Goal: Find contact information: Find contact information

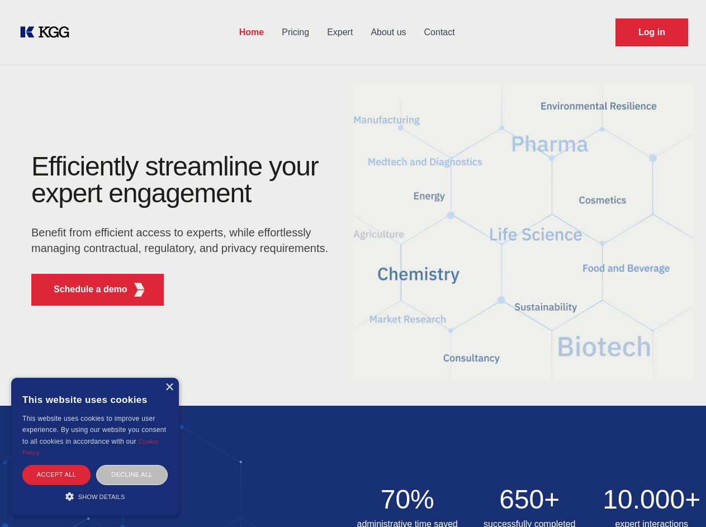
click at [353, 263] on div "Efficiently streamline your expert engagement Benefit from efficient access to …" at bounding box center [183, 234] width 340 height 162
click at [84, 290] on p "Schedule a demo" at bounding box center [91, 289] width 74 height 13
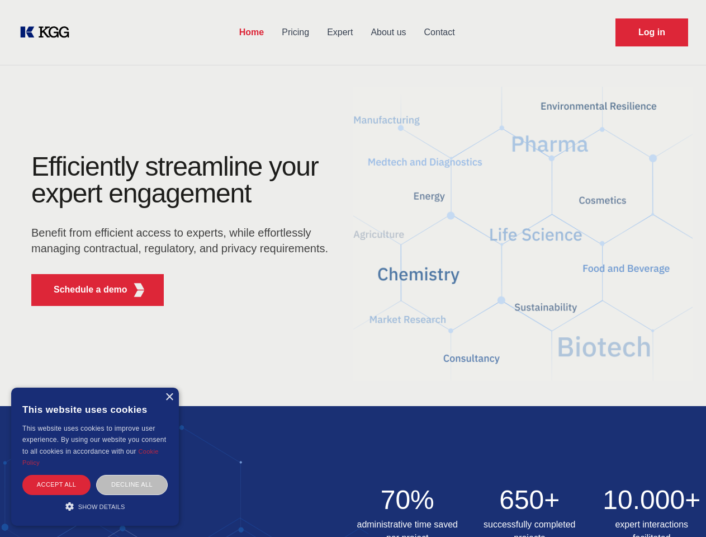
click at [169, 388] on div "× This website uses cookies This website uses cookies to improve user experienc…" at bounding box center [95, 457] width 168 height 138
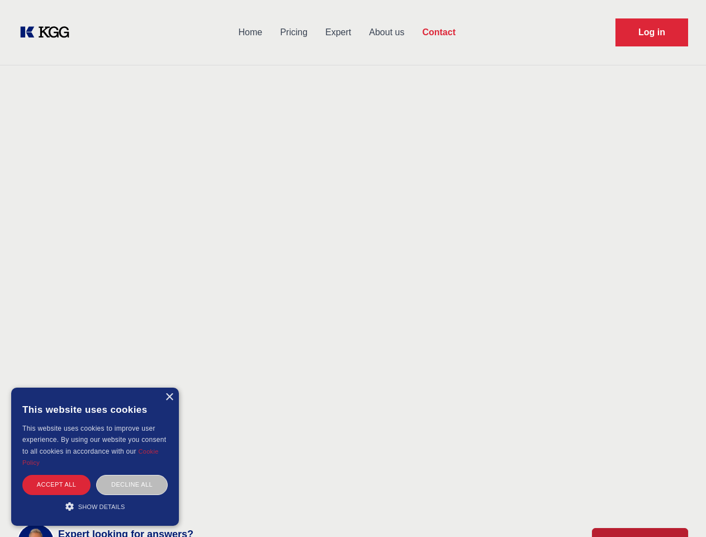
click at [56, 475] on div "Accept all" at bounding box center [56, 485] width 68 height 20
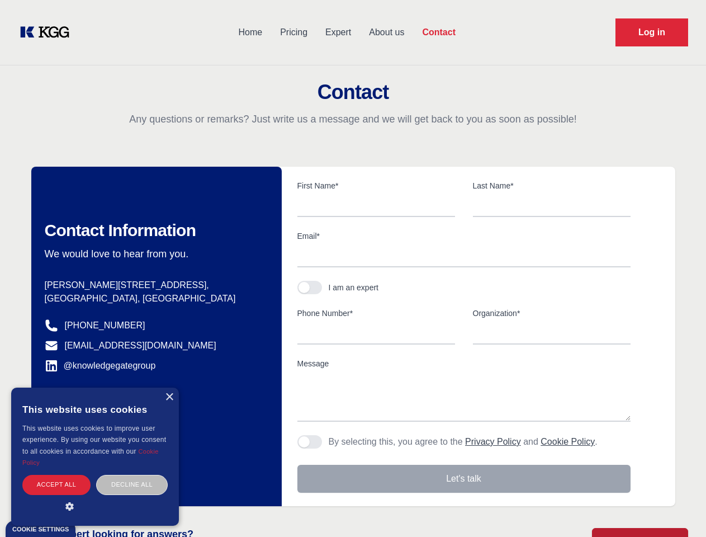
click at [132, 475] on div "Decline all" at bounding box center [132, 485] width 72 height 20
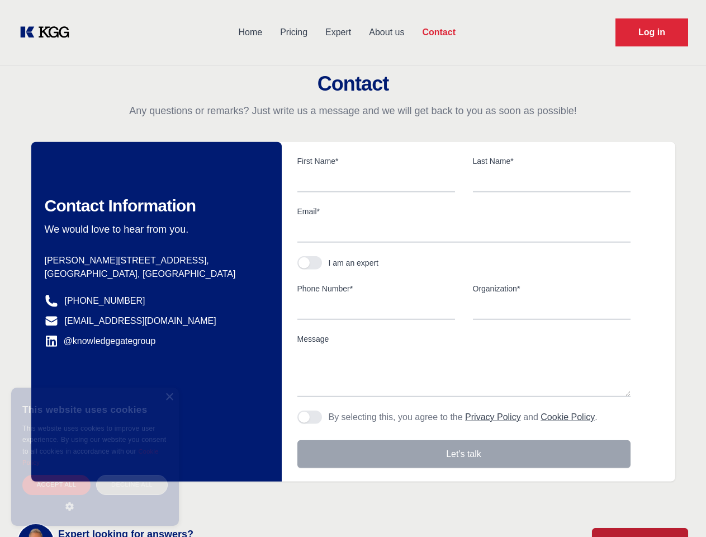
click at [95, 497] on main "Contact Any questions or remarks? Just write us a message and we will get back …" at bounding box center [353, 291] width 706 height 582
